Goal: Task Accomplishment & Management: Manage account settings

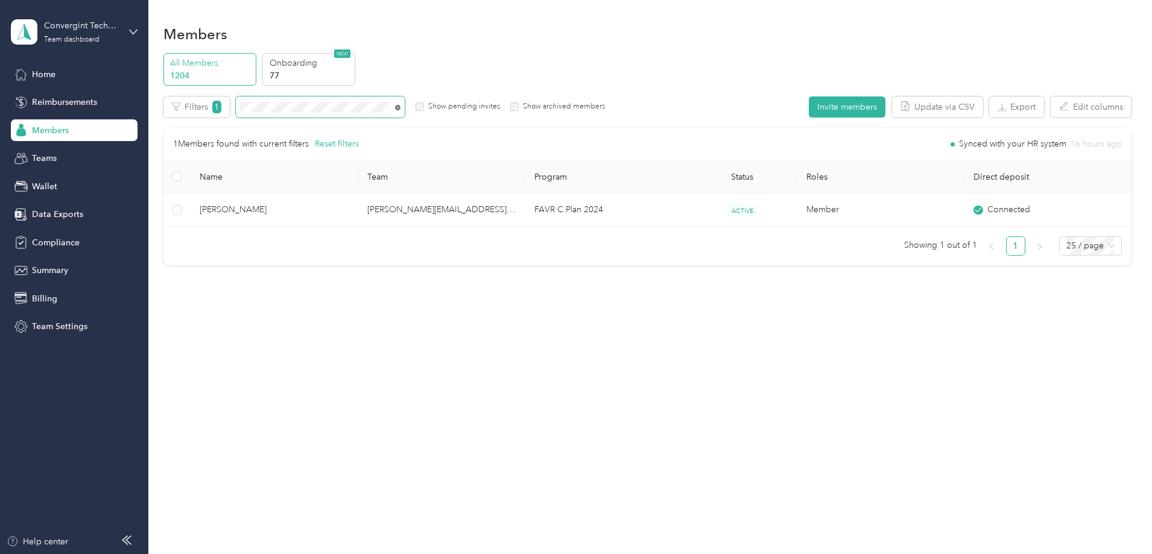
click at [400, 106] on icon at bounding box center [397, 107] width 5 height 5
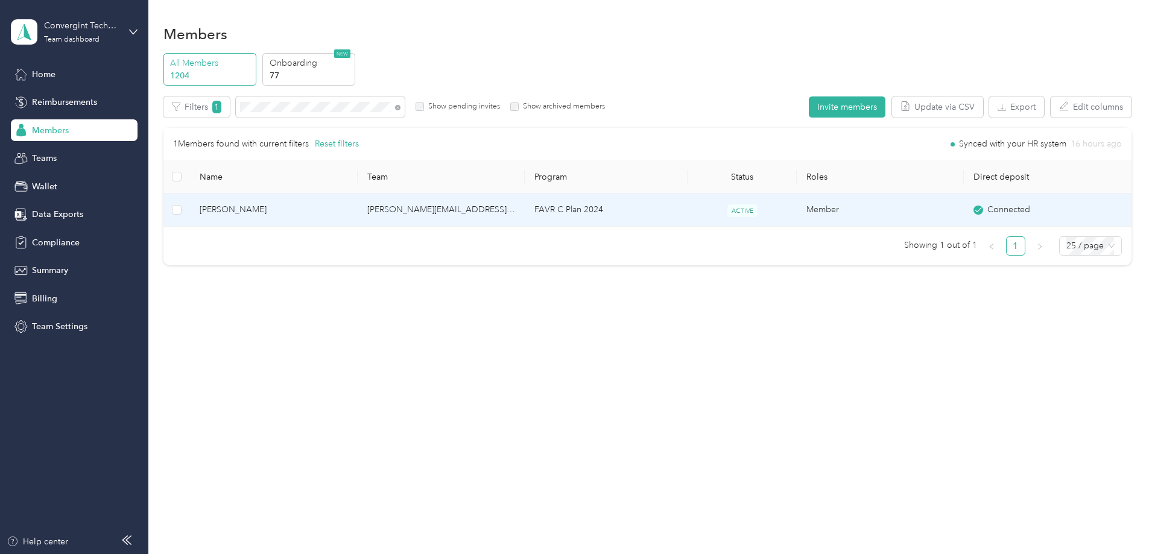
click at [437, 203] on td "[PERSON_NAME][EMAIL_ADDRESS][PERSON_NAME][DOMAIN_NAME]" at bounding box center [441, 210] width 167 height 33
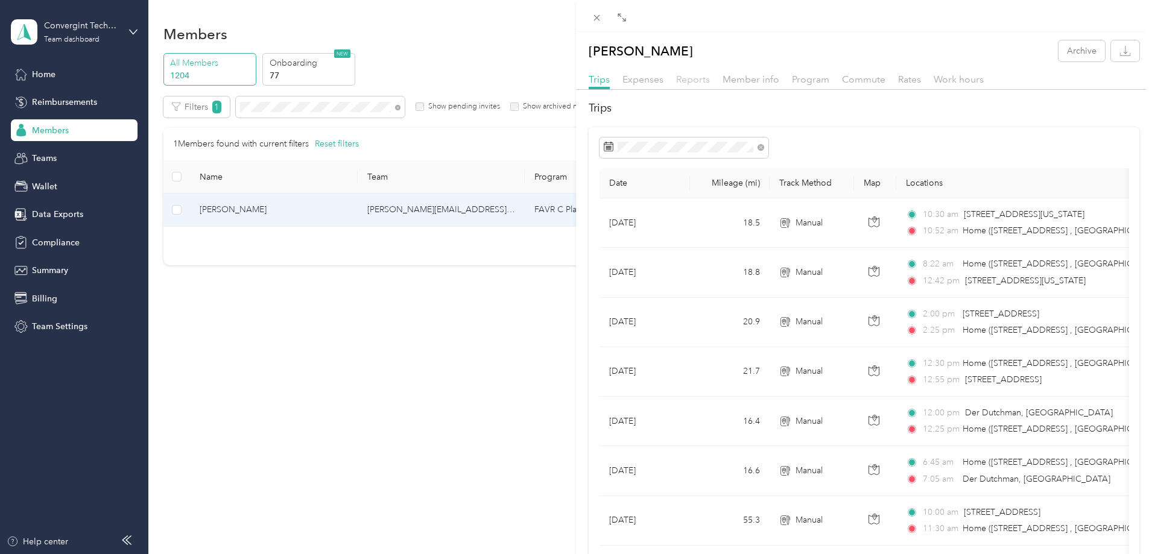
click at [701, 80] on span "Reports" at bounding box center [693, 79] width 34 height 11
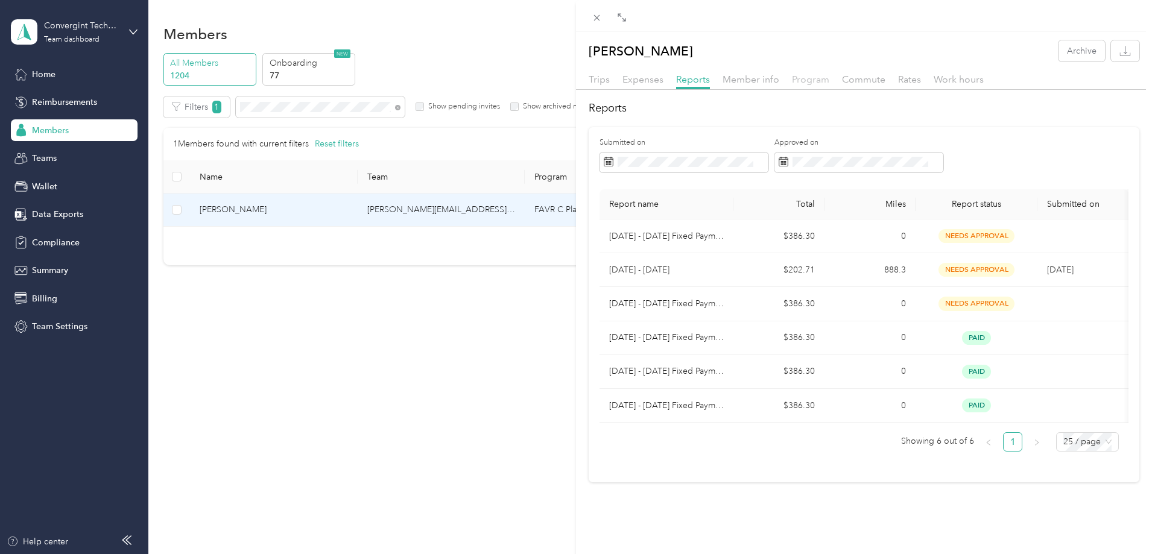
click at [809, 83] on span "Program" at bounding box center [810, 79] width 37 height 11
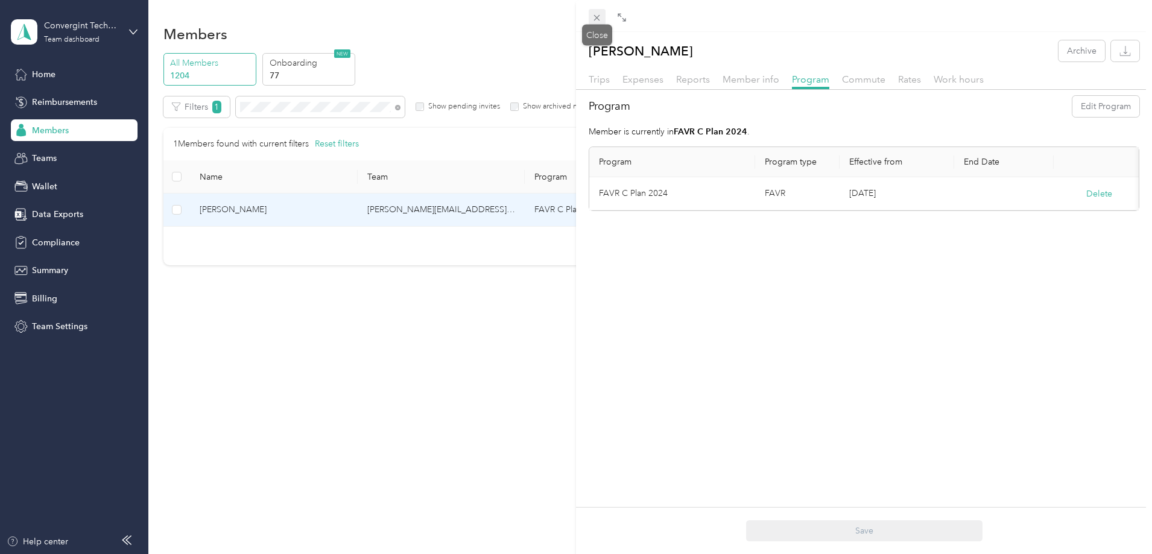
click at [600, 18] on icon at bounding box center [597, 18] width 10 height 10
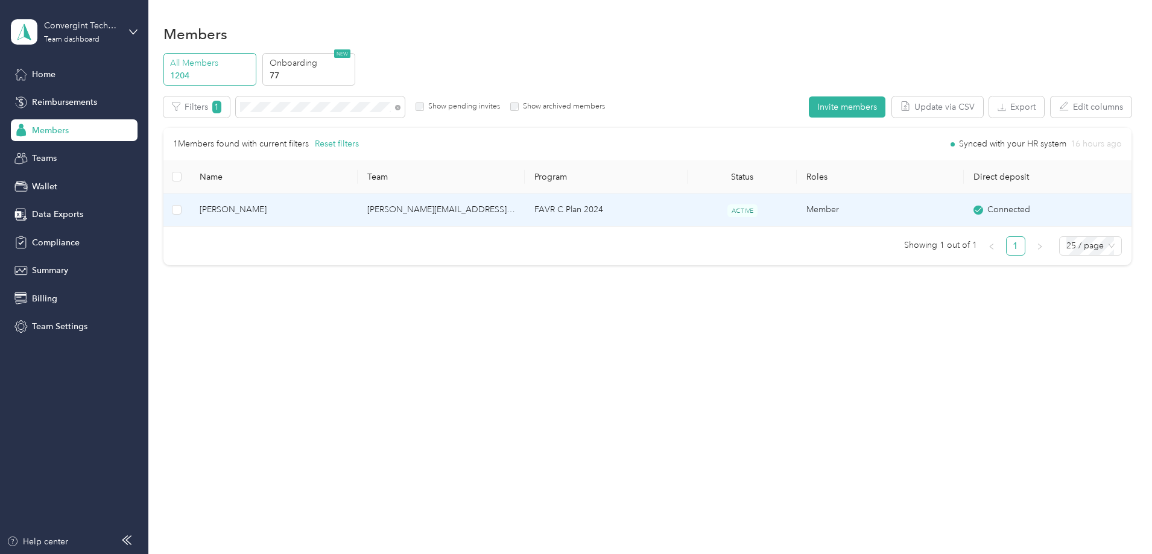
click at [585, 213] on td "FAVR C Plan 2024" at bounding box center [606, 210] width 163 height 33
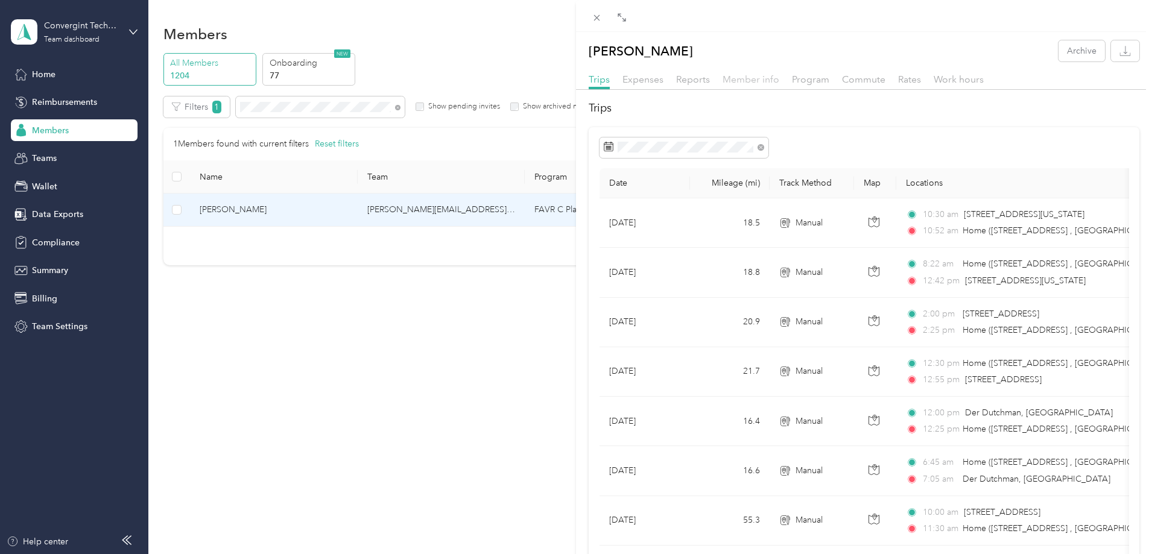
click at [737, 78] on span "Member info" at bounding box center [750, 79] width 57 height 11
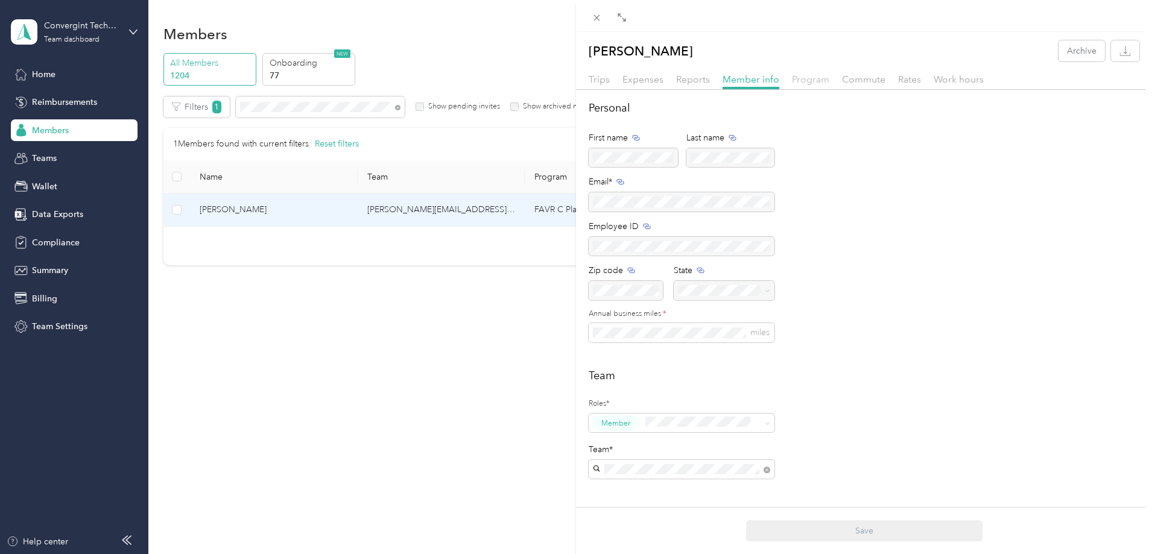
click at [810, 83] on span "Program" at bounding box center [810, 79] width 37 height 11
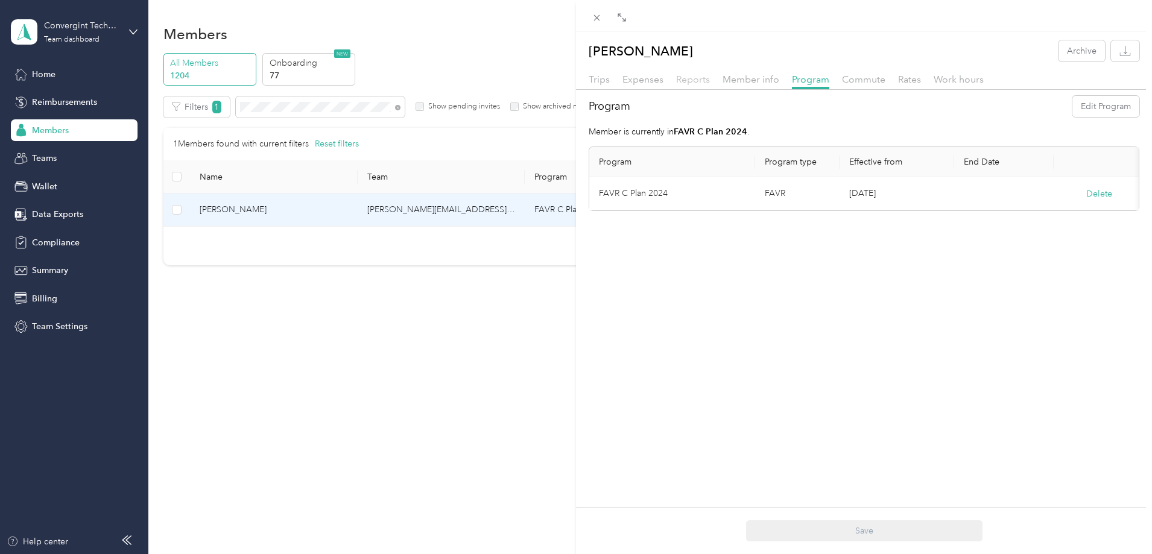
click at [693, 79] on span "Reports" at bounding box center [693, 79] width 34 height 11
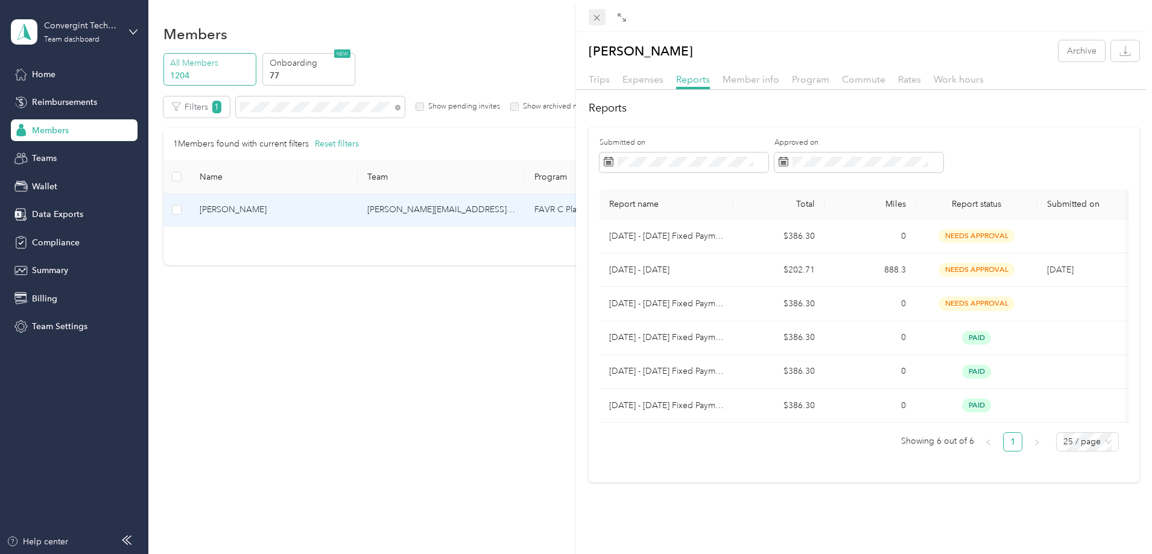
click at [597, 18] on icon at bounding box center [597, 18] width 6 height 6
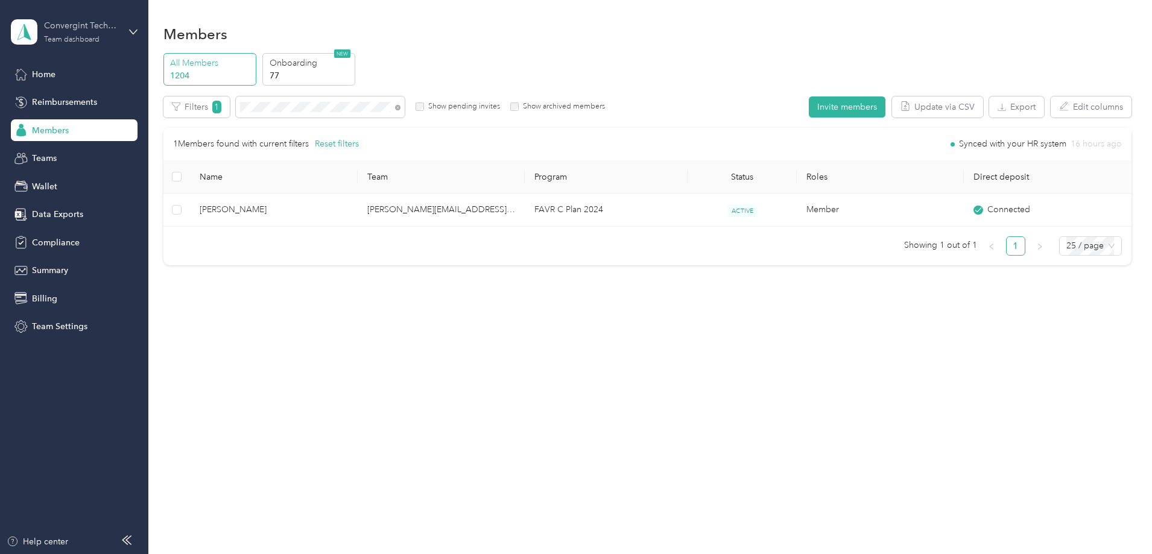
click at [86, 30] on div "Convergint Technologies" at bounding box center [81, 25] width 75 height 13
click at [67, 154] on div "Log out" at bounding box center [45, 154] width 46 height 13
